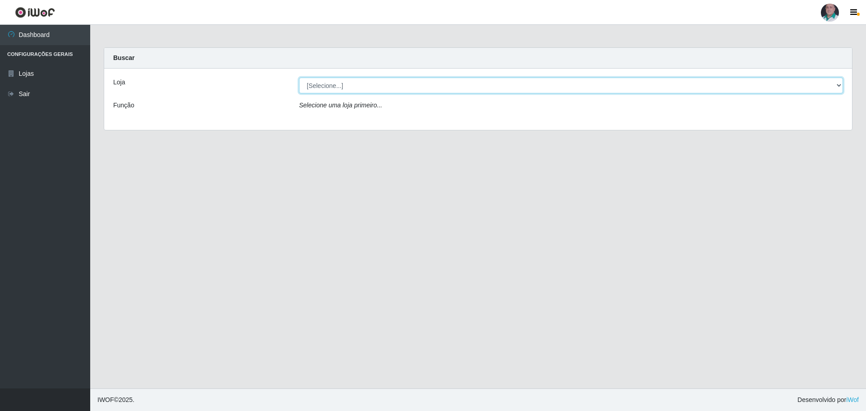
click at [829, 81] on select "[Selecione...] Mar Vermelho - Loja 05" at bounding box center [571, 86] width 544 height 16
select select "252"
click at [299, 78] on select "[Selecione...] Mar Vermelho - Loja 05" at bounding box center [571, 86] width 544 height 16
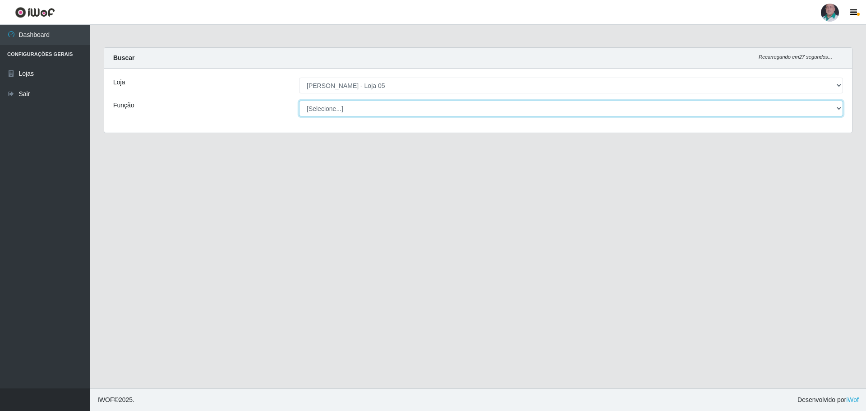
click at [432, 108] on select "[Selecione...] ASG ASG + ASG ++ Auxiliar de Depósito Auxiliar de Depósito + Aux…" at bounding box center [571, 109] width 544 height 16
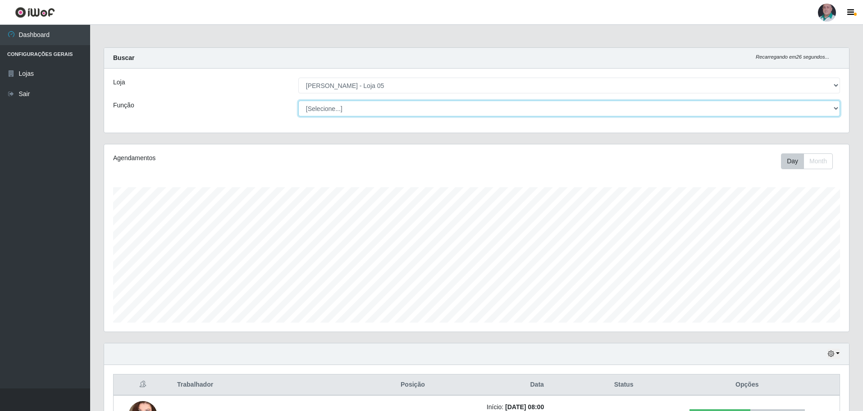
scroll to position [187, 745]
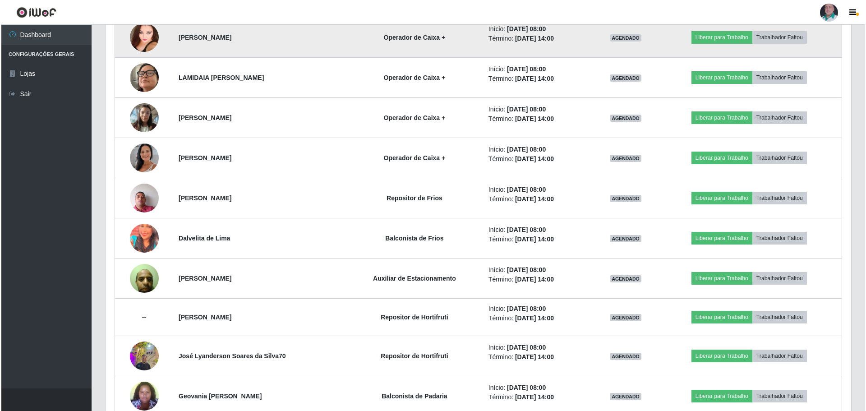
scroll to position [406, 0]
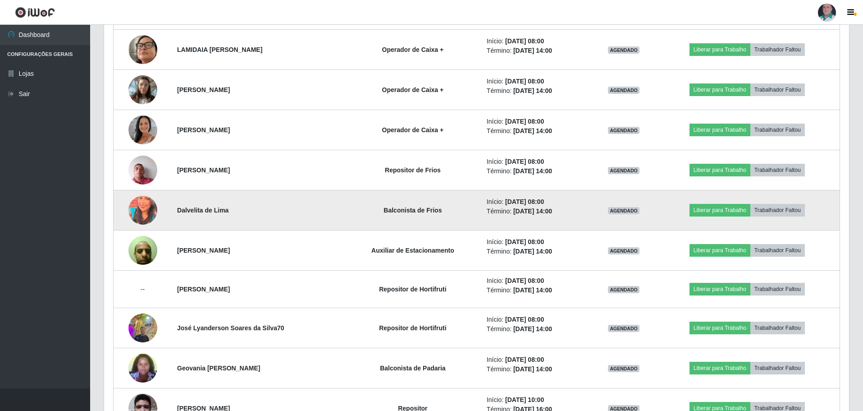
click at [140, 211] on img at bounding box center [142, 210] width 29 height 36
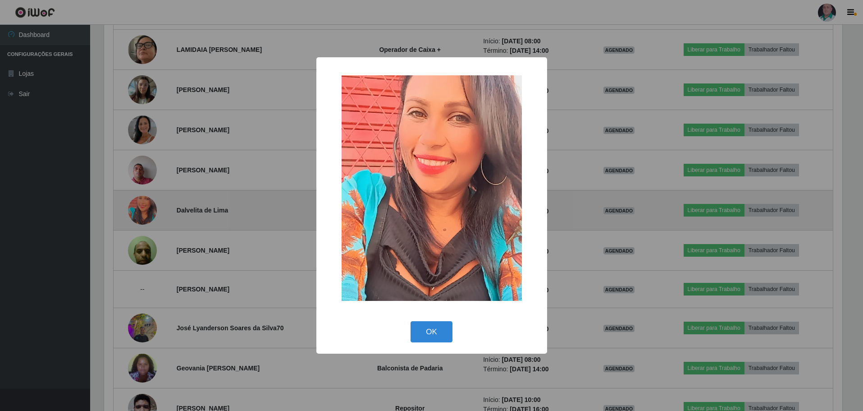
scroll to position [187, 741]
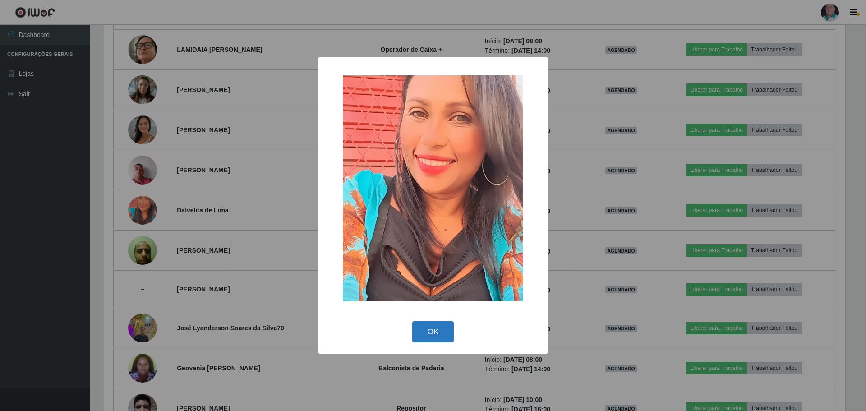
click at [417, 332] on button "OK" at bounding box center [433, 331] width 42 height 21
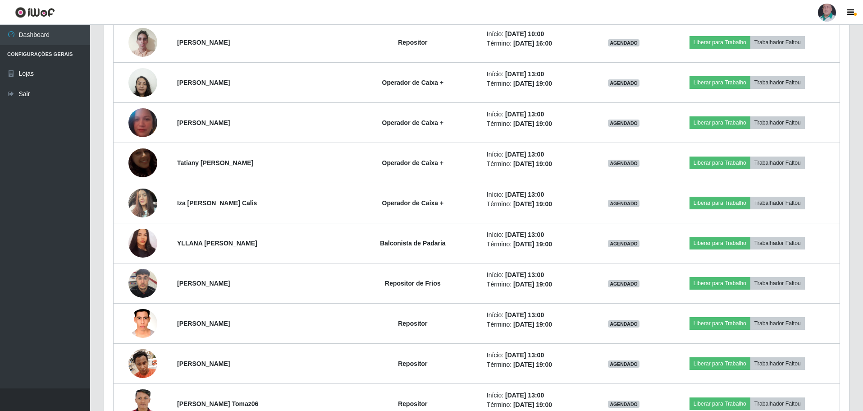
scroll to position [857, 0]
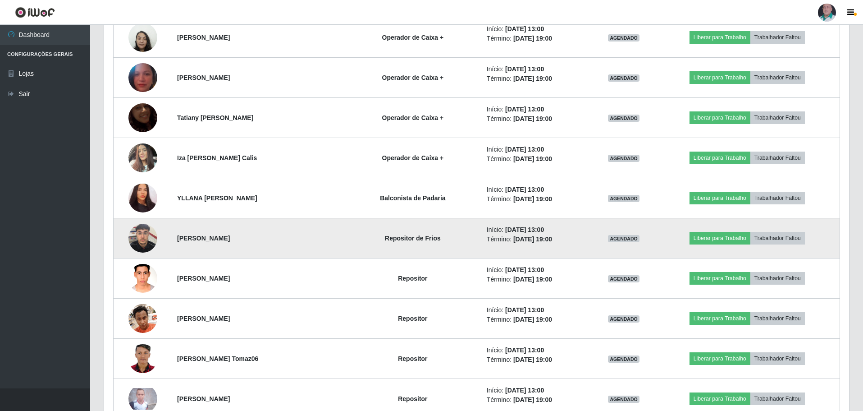
click at [150, 234] on img at bounding box center [142, 238] width 29 height 38
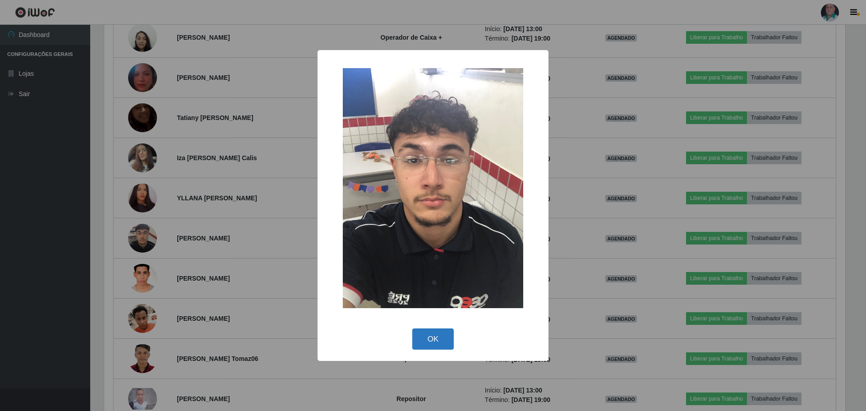
click at [428, 334] on button "OK" at bounding box center [433, 338] width 42 height 21
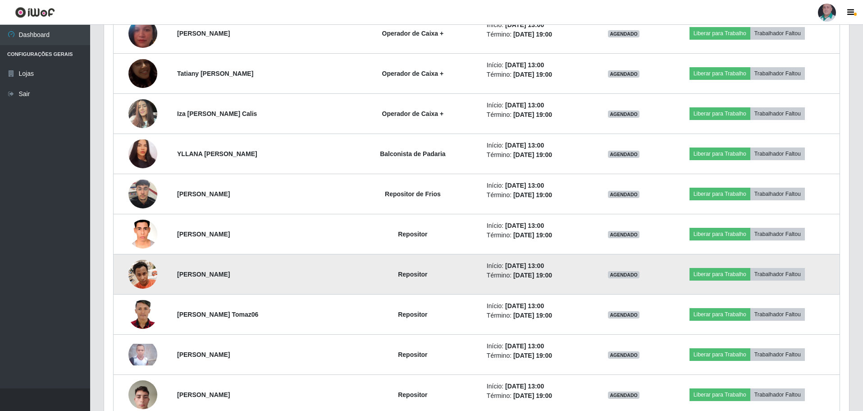
scroll to position [898, 0]
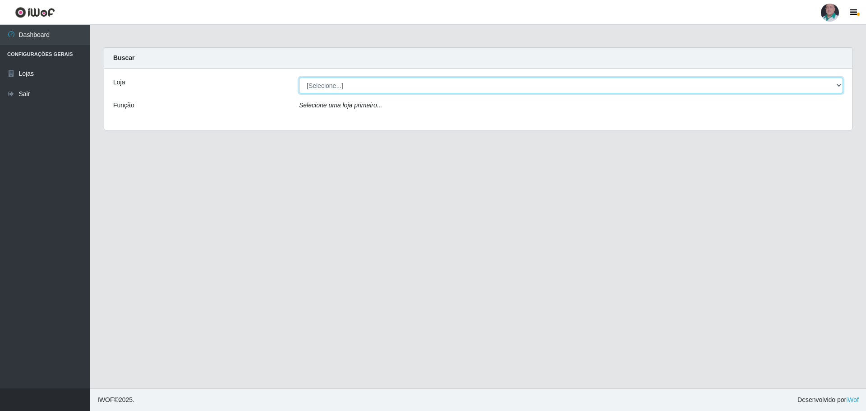
click at [835, 85] on select "[Selecione...] Mar Vermelho - Loja 05" at bounding box center [571, 86] width 544 height 16
select select "252"
click at [299, 78] on select "[Selecione...] Mar Vermelho - Loja 05" at bounding box center [571, 86] width 544 height 16
click at [838, 84] on select "[Selecione...] Mar Vermelho - Loja 05" at bounding box center [571, 86] width 544 height 16
click at [299, 78] on select "[Selecione...] Mar Vermelho - Loja 05" at bounding box center [571, 86] width 544 height 16
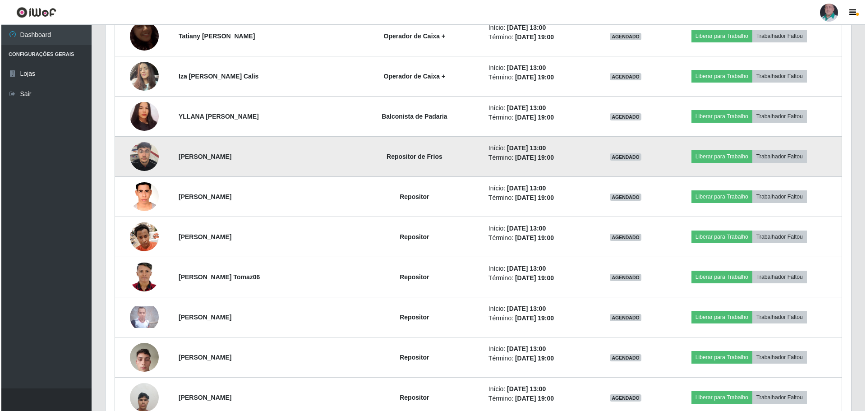
scroll to position [988, 0]
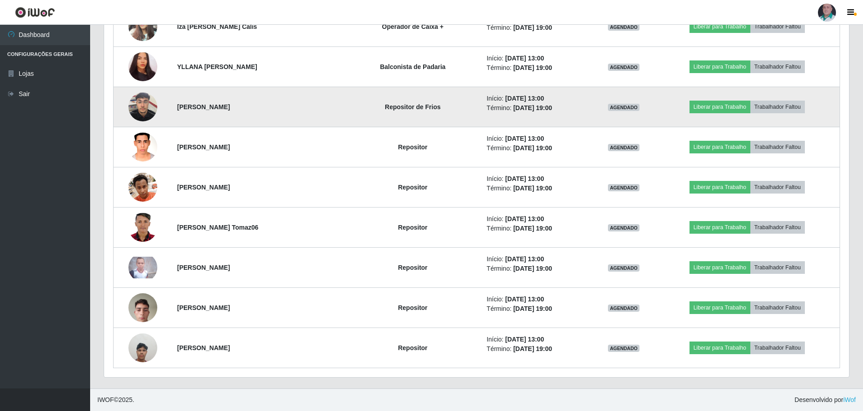
click at [141, 99] on img at bounding box center [142, 106] width 29 height 38
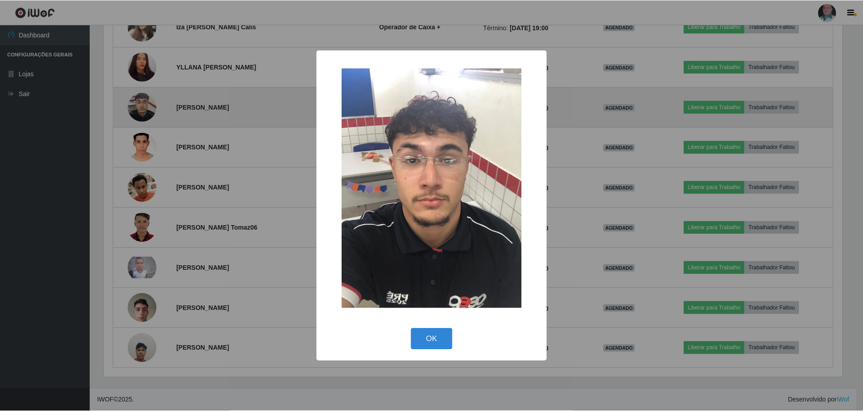
scroll to position [187, 741]
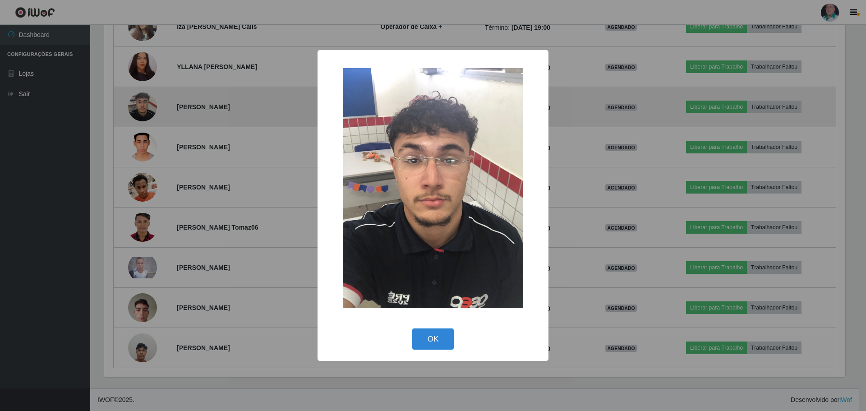
click at [141, 99] on div "× OK Cancel" at bounding box center [433, 205] width 866 height 411
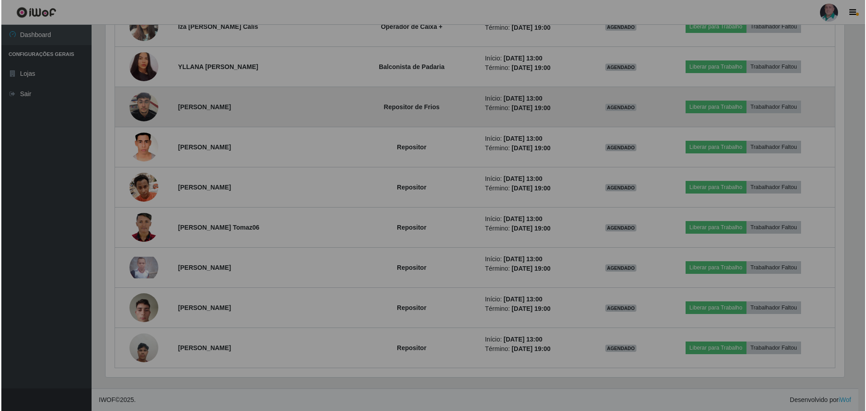
scroll to position [187, 745]
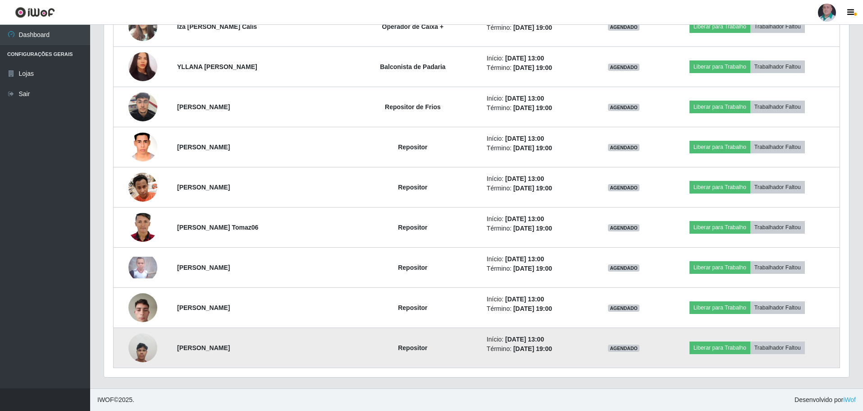
click at [141, 343] on img at bounding box center [142, 347] width 29 height 38
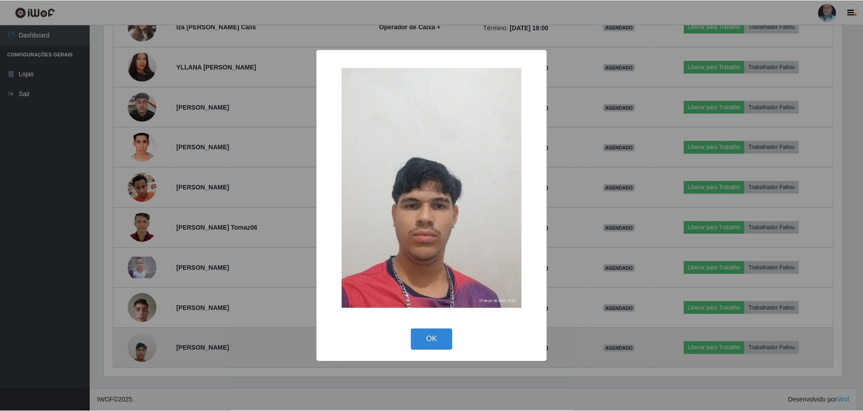
scroll to position [187, 741]
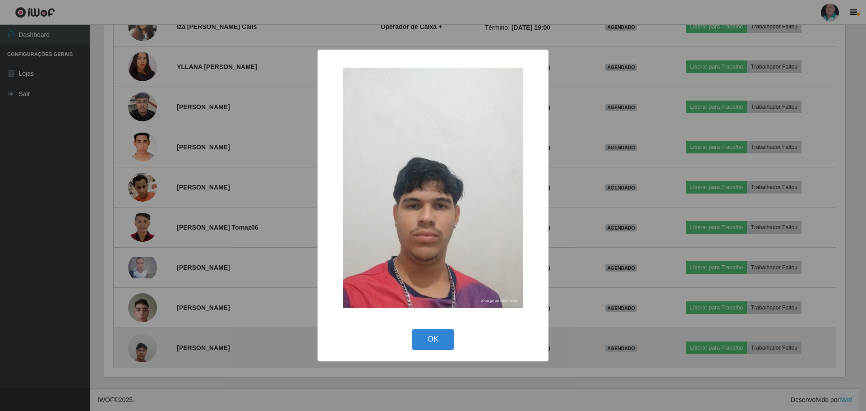
click at [141, 343] on div "× OK Cancel" at bounding box center [433, 205] width 866 height 411
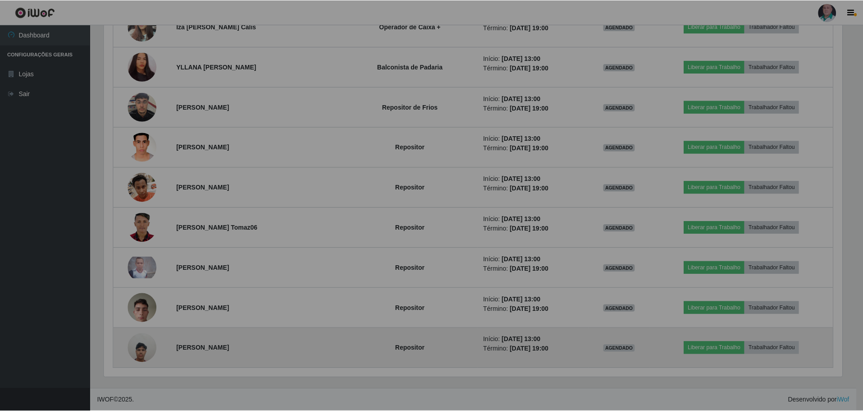
scroll to position [187, 745]
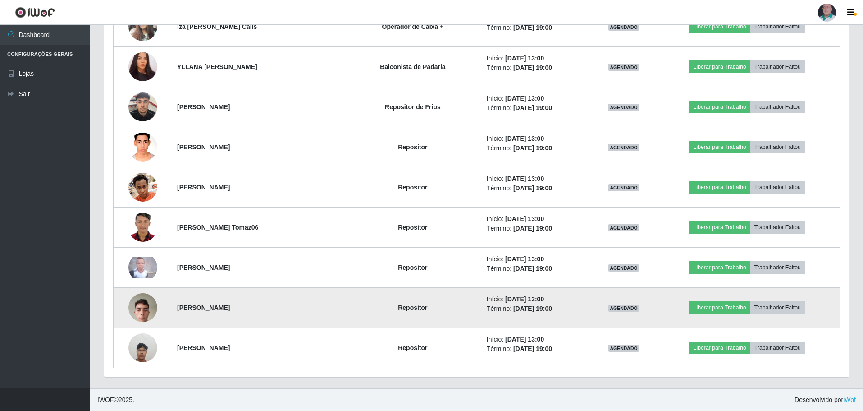
click at [143, 316] on img at bounding box center [142, 307] width 29 height 38
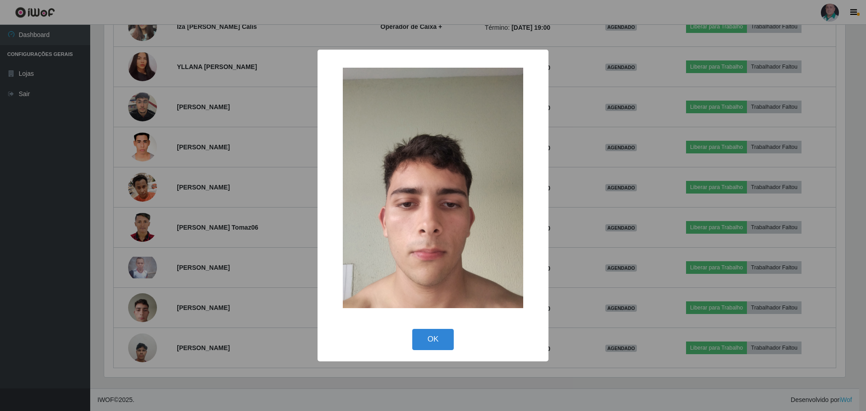
click at [142, 316] on div "× OK Cancel" at bounding box center [433, 205] width 866 height 411
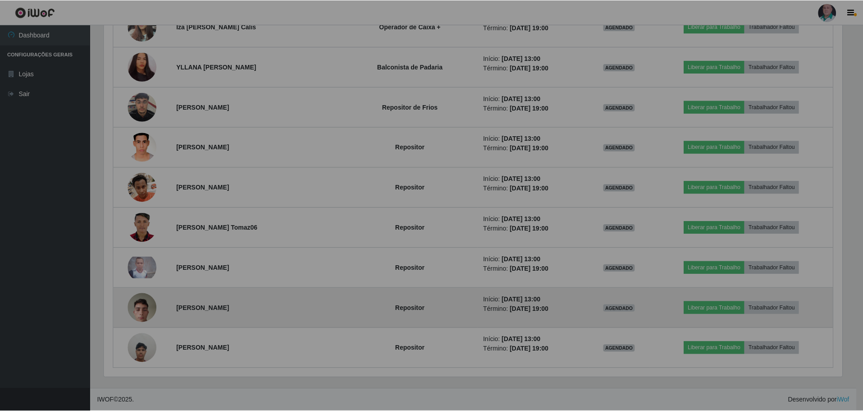
scroll to position [187, 745]
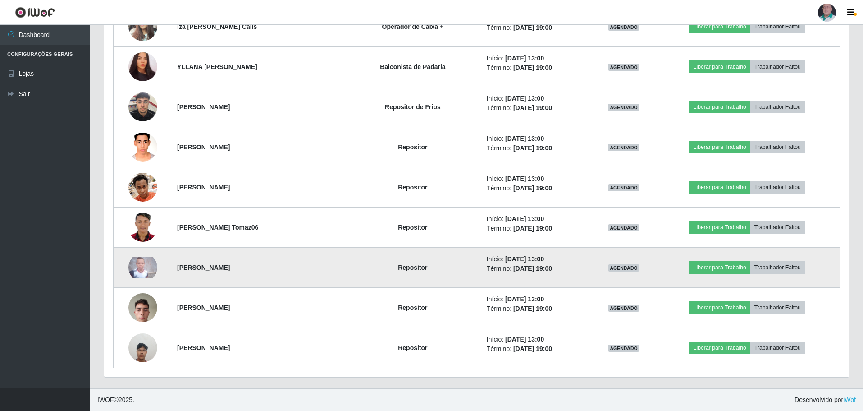
click at [138, 266] on img at bounding box center [142, 268] width 29 height 22
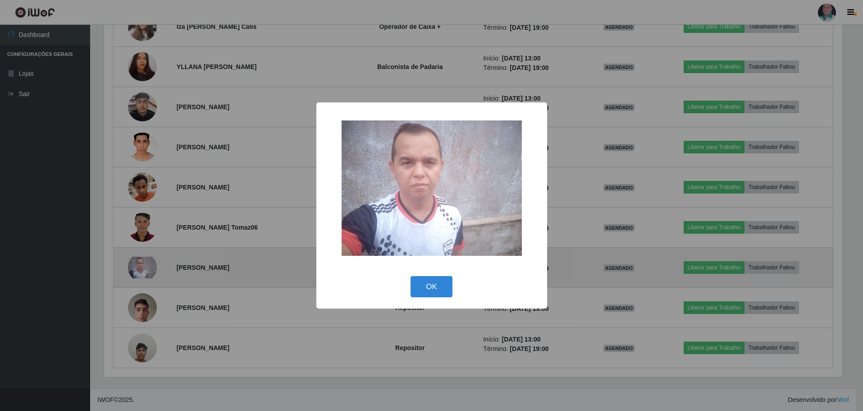
scroll to position [187, 741]
click at [138, 266] on div "× OK Cancel" at bounding box center [433, 205] width 866 height 411
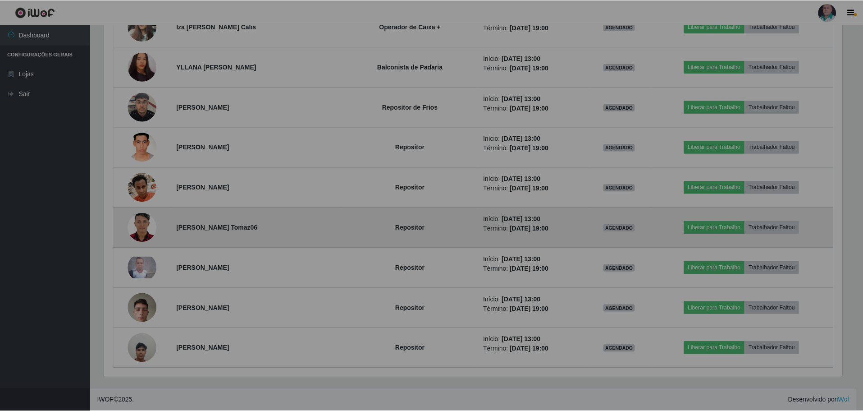
scroll to position [187, 745]
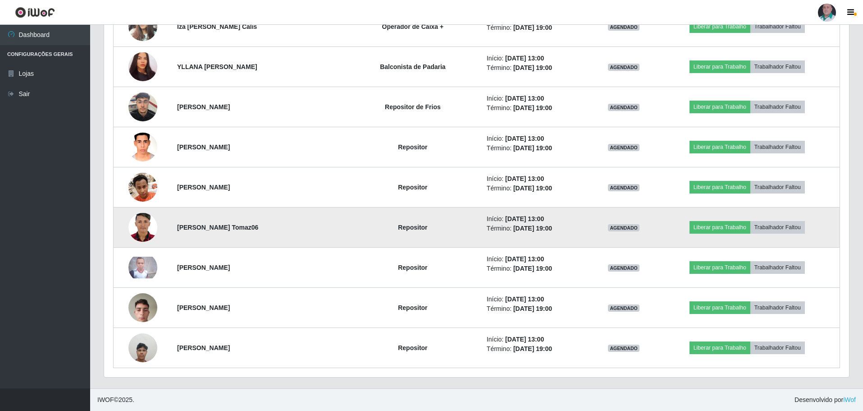
click at [140, 227] on img at bounding box center [142, 227] width 29 height 41
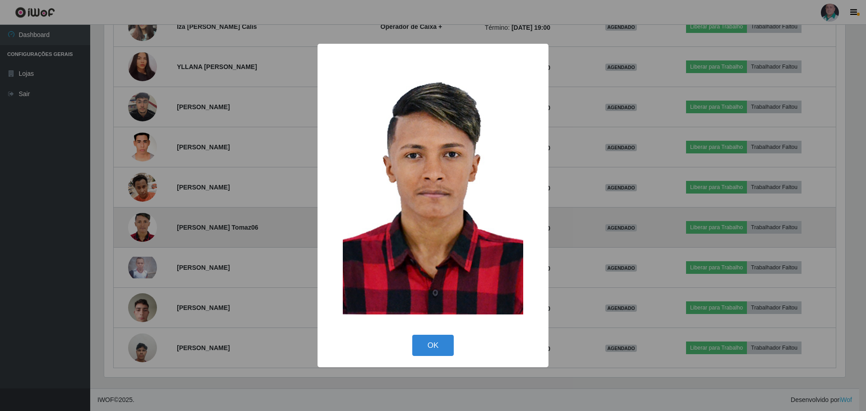
click at [140, 227] on div "× OK Cancel" at bounding box center [433, 205] width 866 height 411
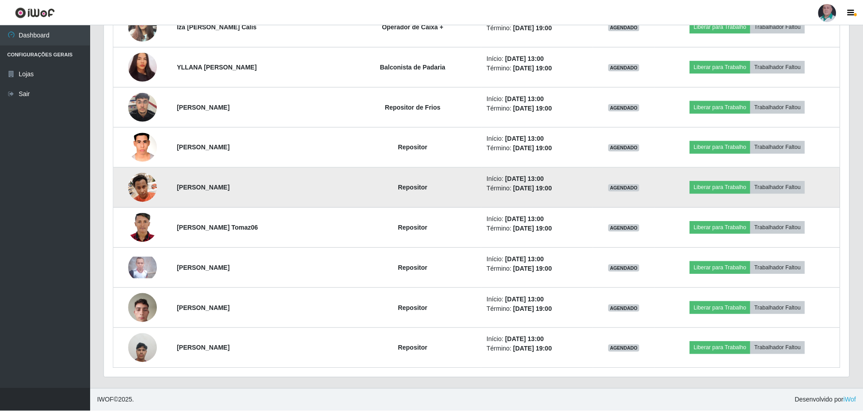
scroll to position [187, 745]
click at [140, 193] on img at bounding box center [142, 187] width 29 height 38
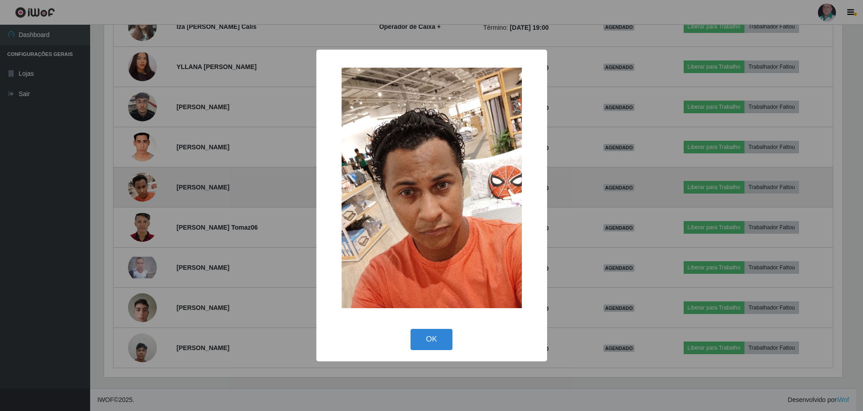
scroll to position [187, 741]
click at [140, 193] on div "× OK Cancel" at bounding box center [433, 205] width 866 height 411
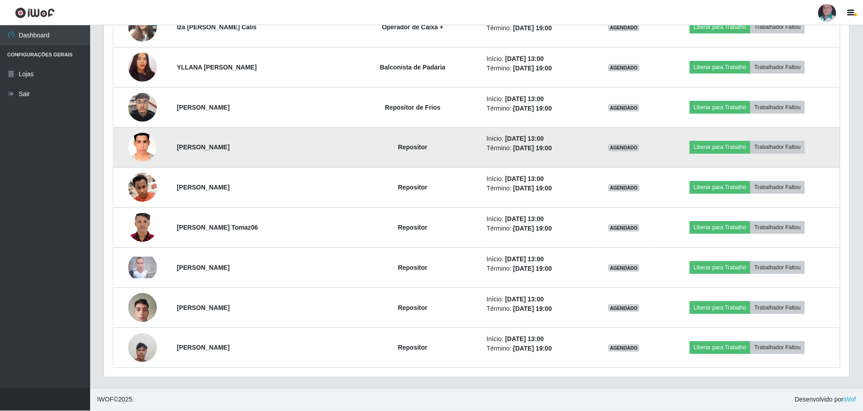
scroll to position [187, 745]
click at [137, 160] on img at bounding box center [142, 147] width 29 height 38
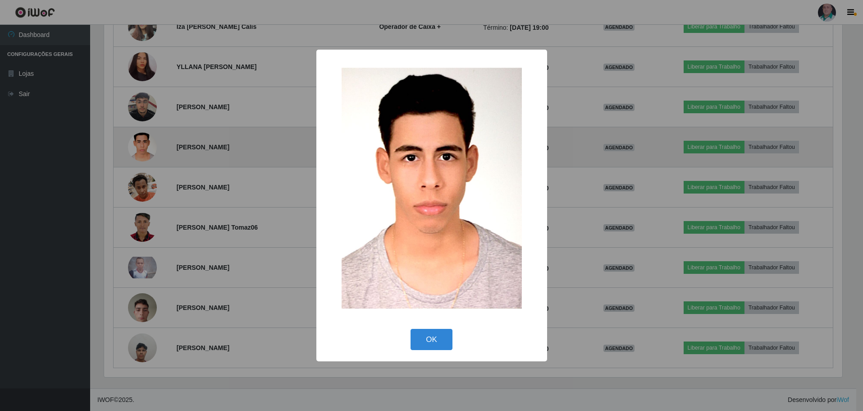
scroll to position [187, 741]
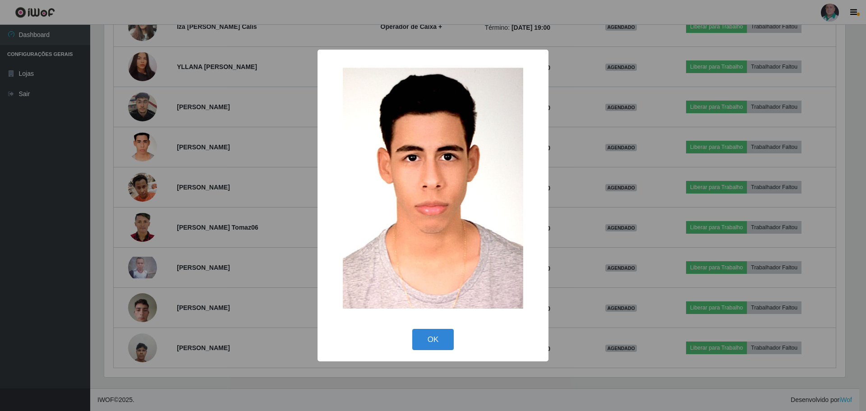
click at [136, 160] on div "× OK Cancel" at bounding box center [433, 205] width 866 height 411
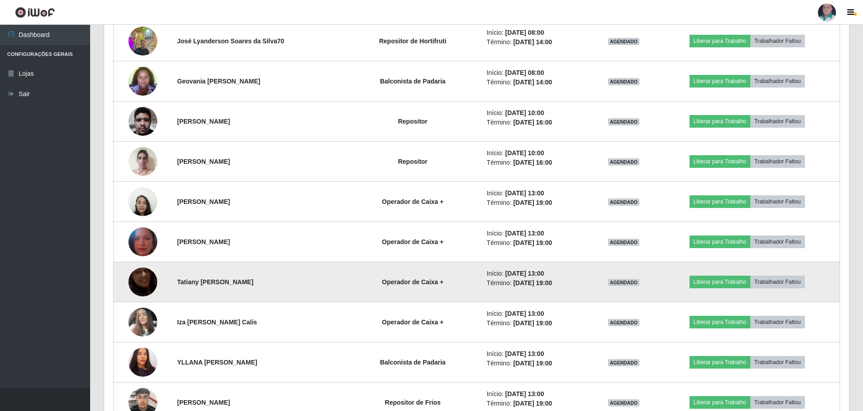
scroll to position [582, 0]
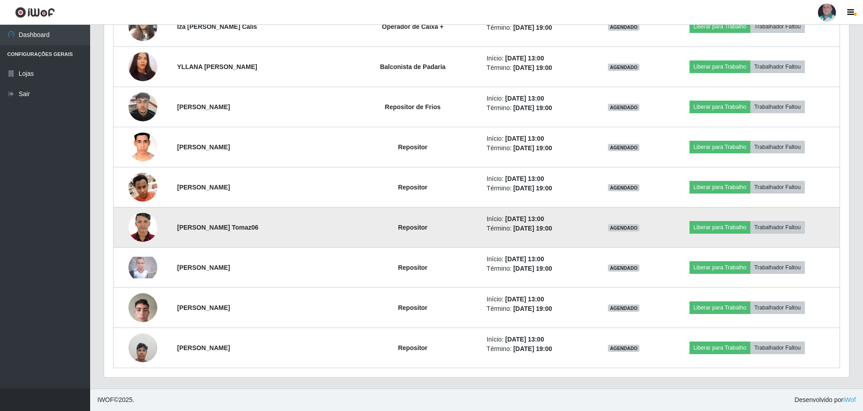
click at [137, 218] on img at bounding box center [142, 227] width 29 height 41
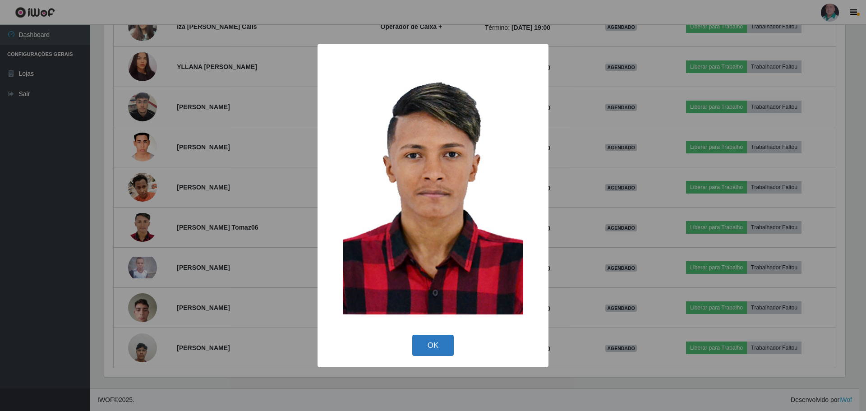
click at [432, 342] on button "OK" at bounding box center [433, 344] width 42 height 21
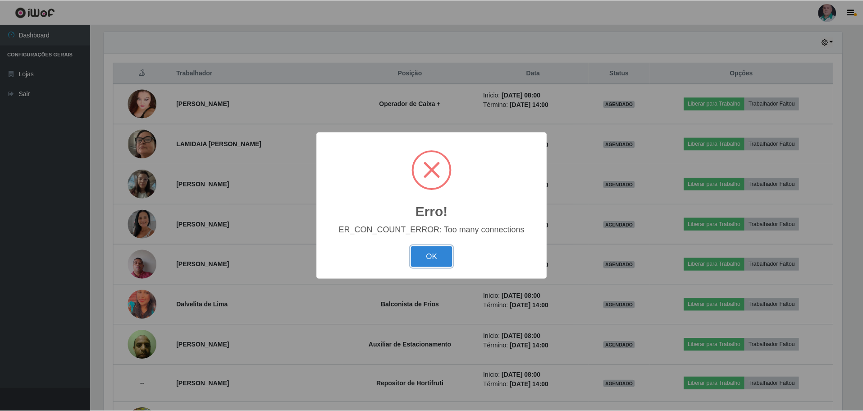
scroll to position [187, 741]
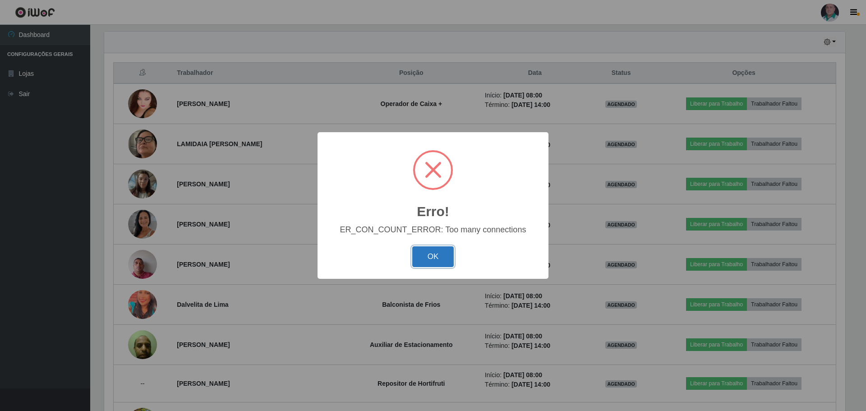
click at [438, 261] on button "OK" at bounding box center [433, 256] width 42 height 21
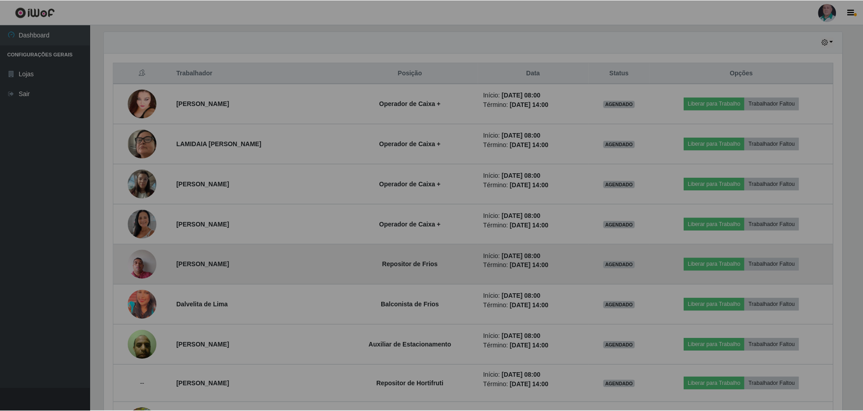
scroll to position [187, 745]
